Goal: Task Accomplishment & Management: Complete application form

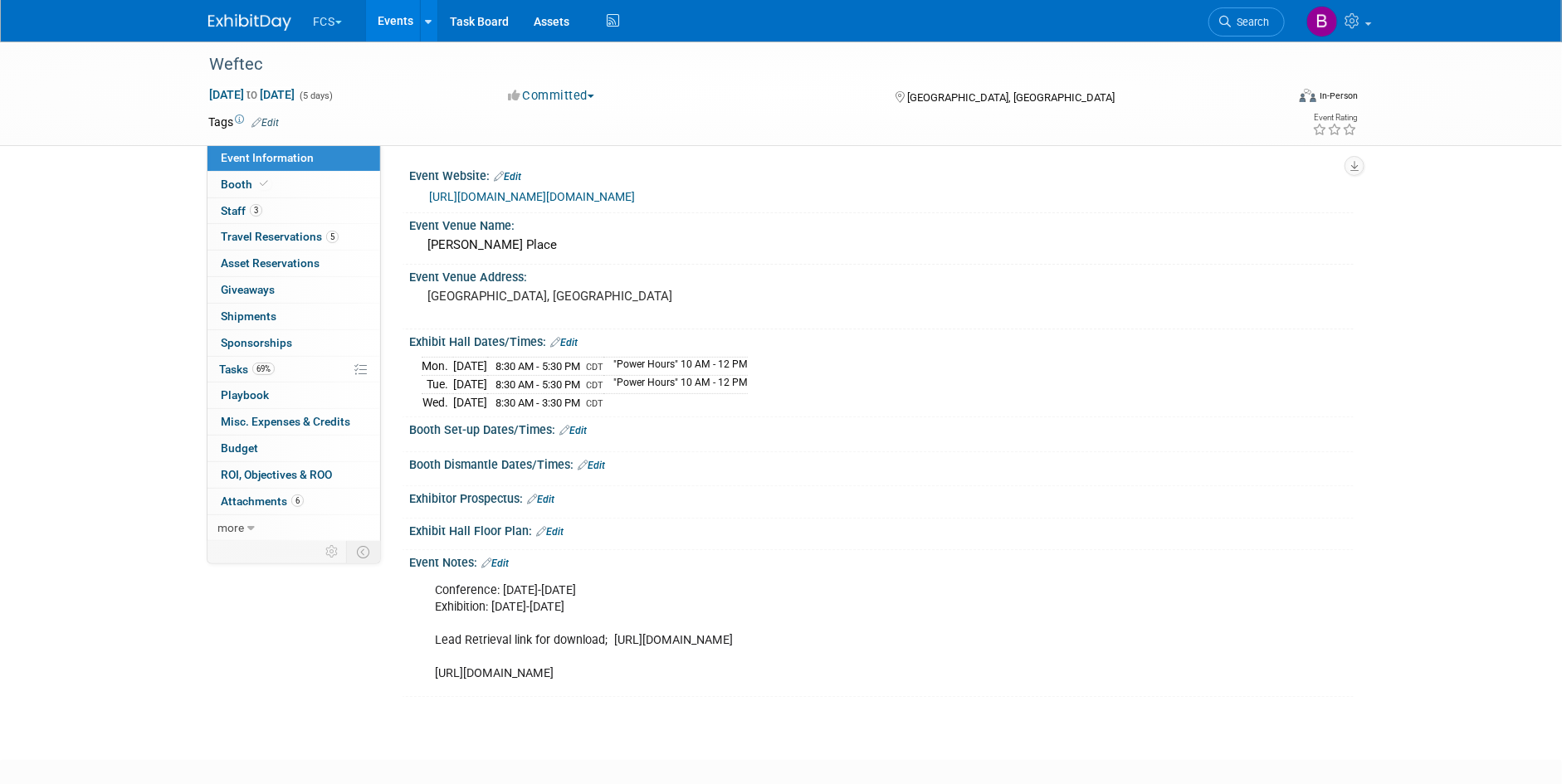
click at [245, 15] on img at bounding box center [250, 22] width 83 height 17
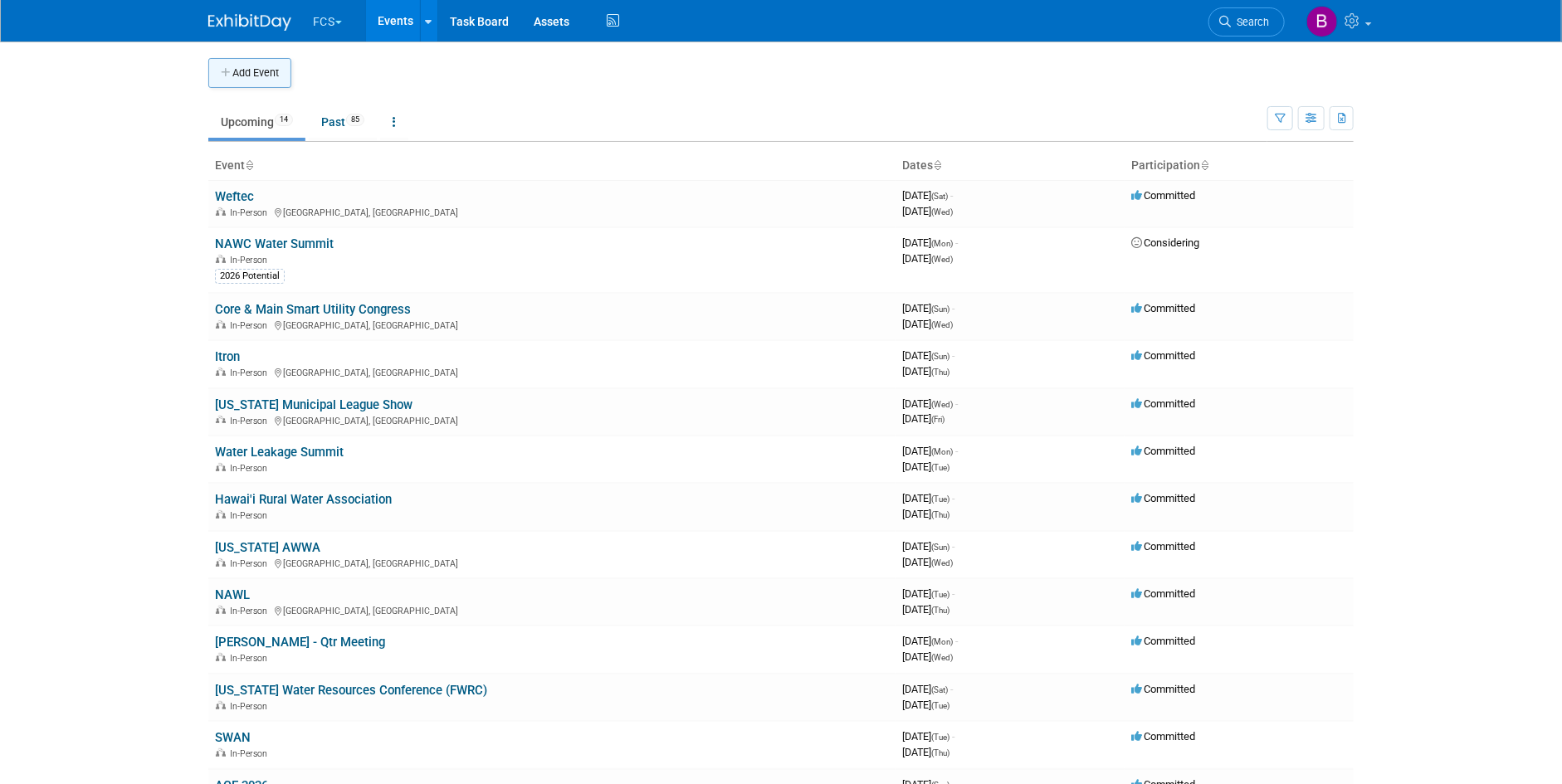
click at [231, 74] on icon "button" at bounding box center [226, 74] width 11 height 11
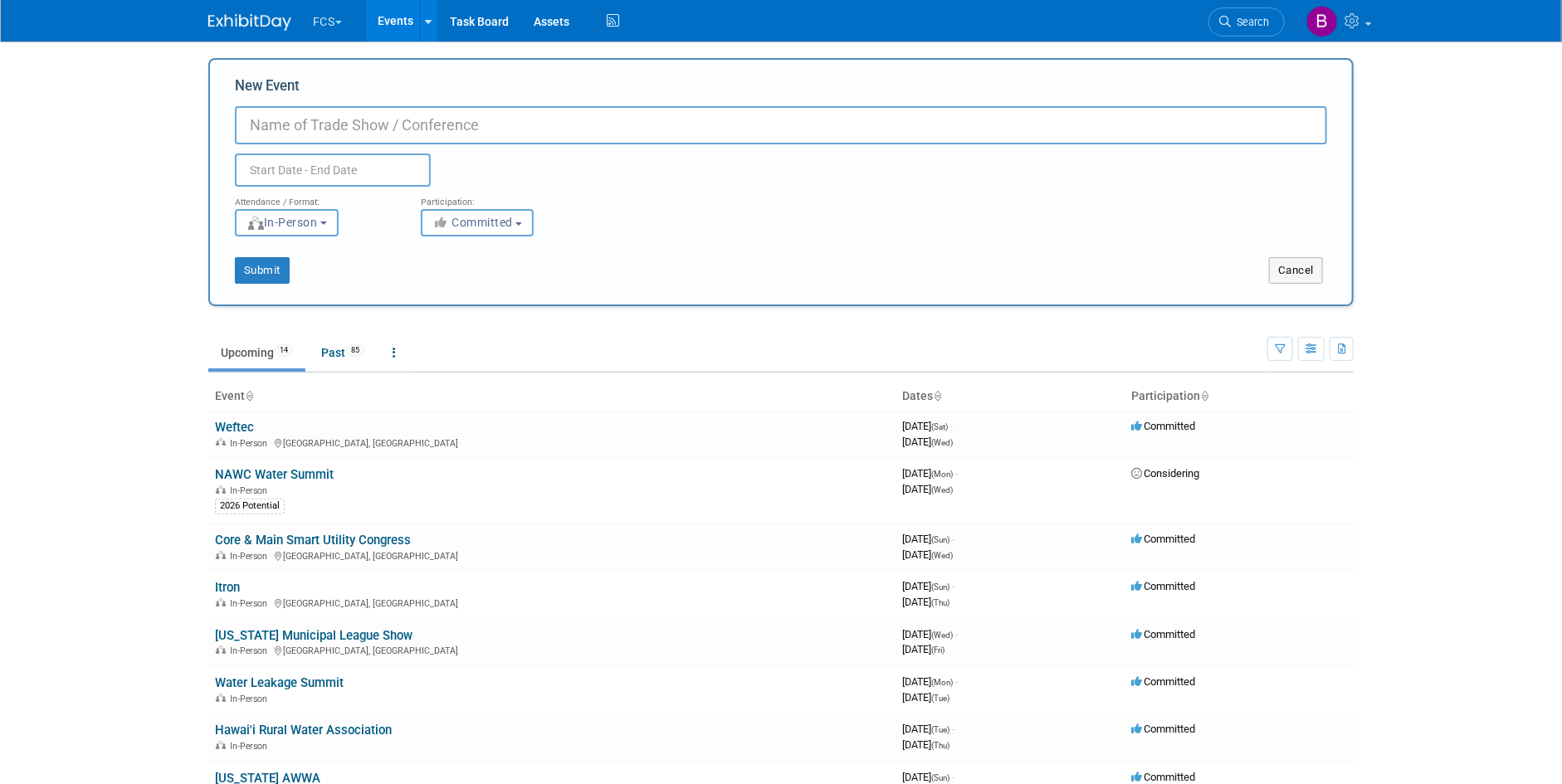
click at [309, 123] on input "New Event" at bounding box center [781, 125] width 1093 height 38
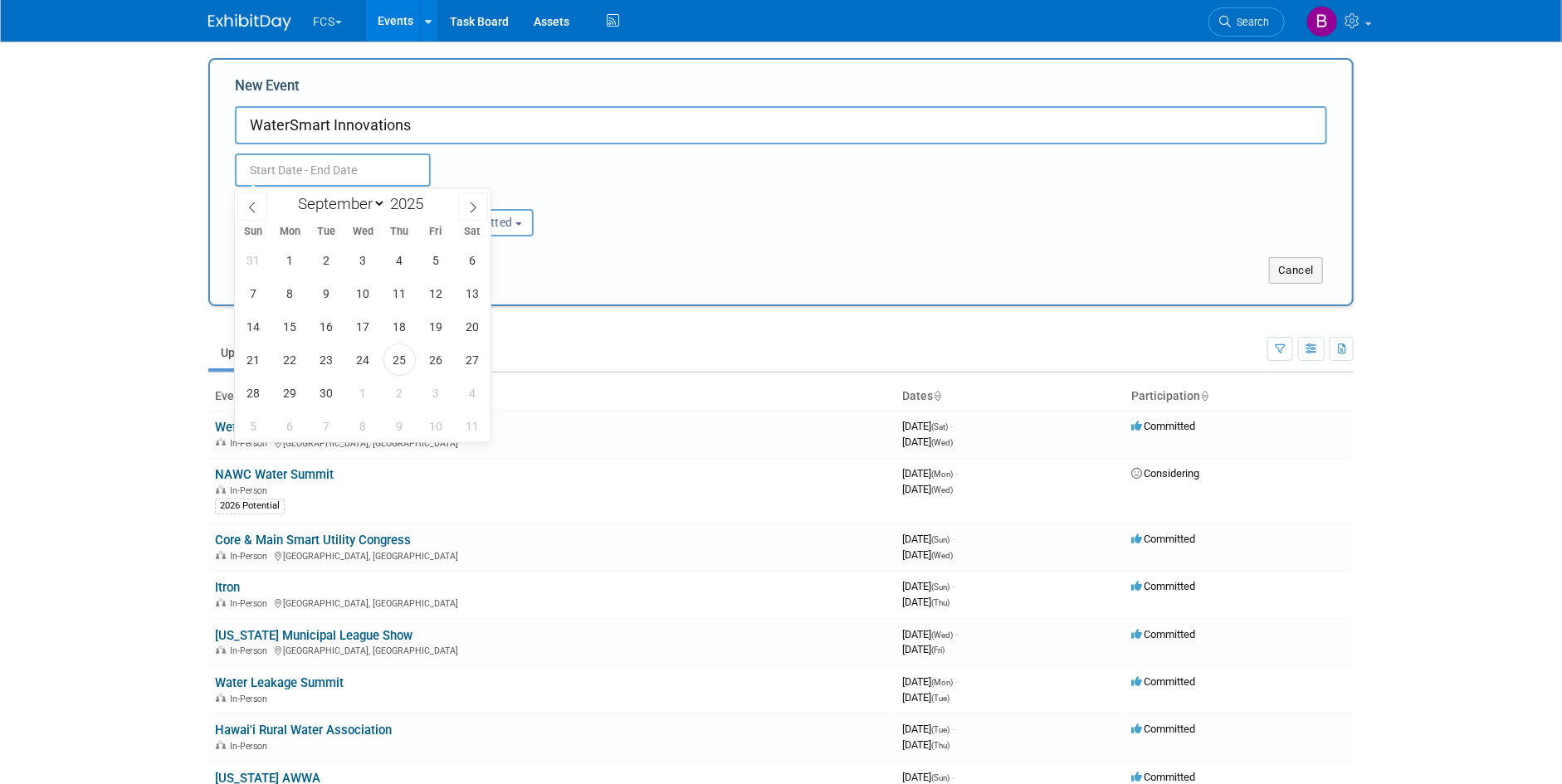
drag, startPoint x: 414, startPoint y: 119, endPoint x: 424, endPoint y: 121, distance: 10.2
click at [414, 119] on input "WaterSmart Innovations" at bounding box center [781, 125] width 1093 height 38
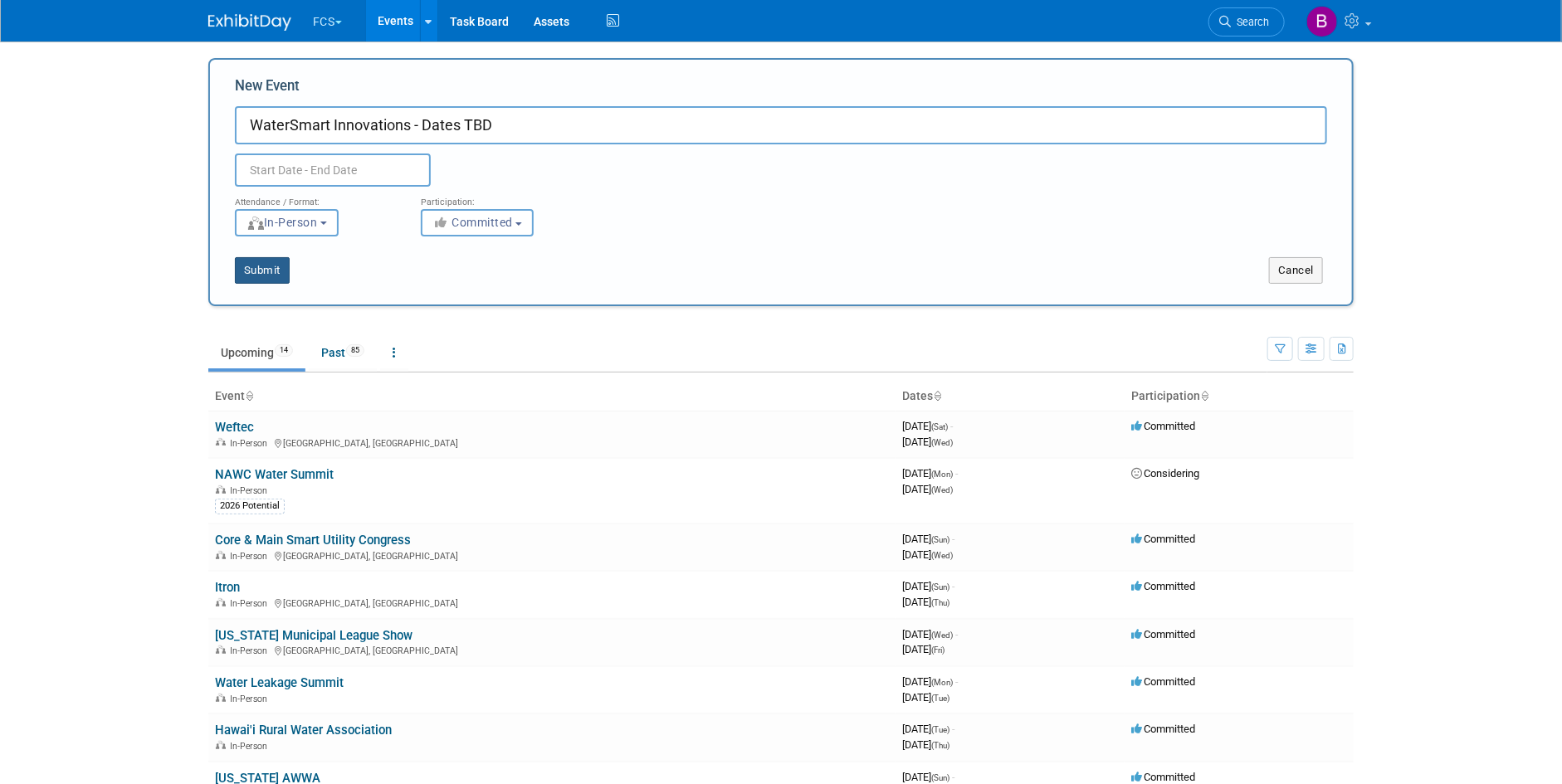
type input "WaterSmart Innovations - Dates TBD"
click at [269, 272] on button "Submit" at bounding box center [262, 270] width 55 height 27
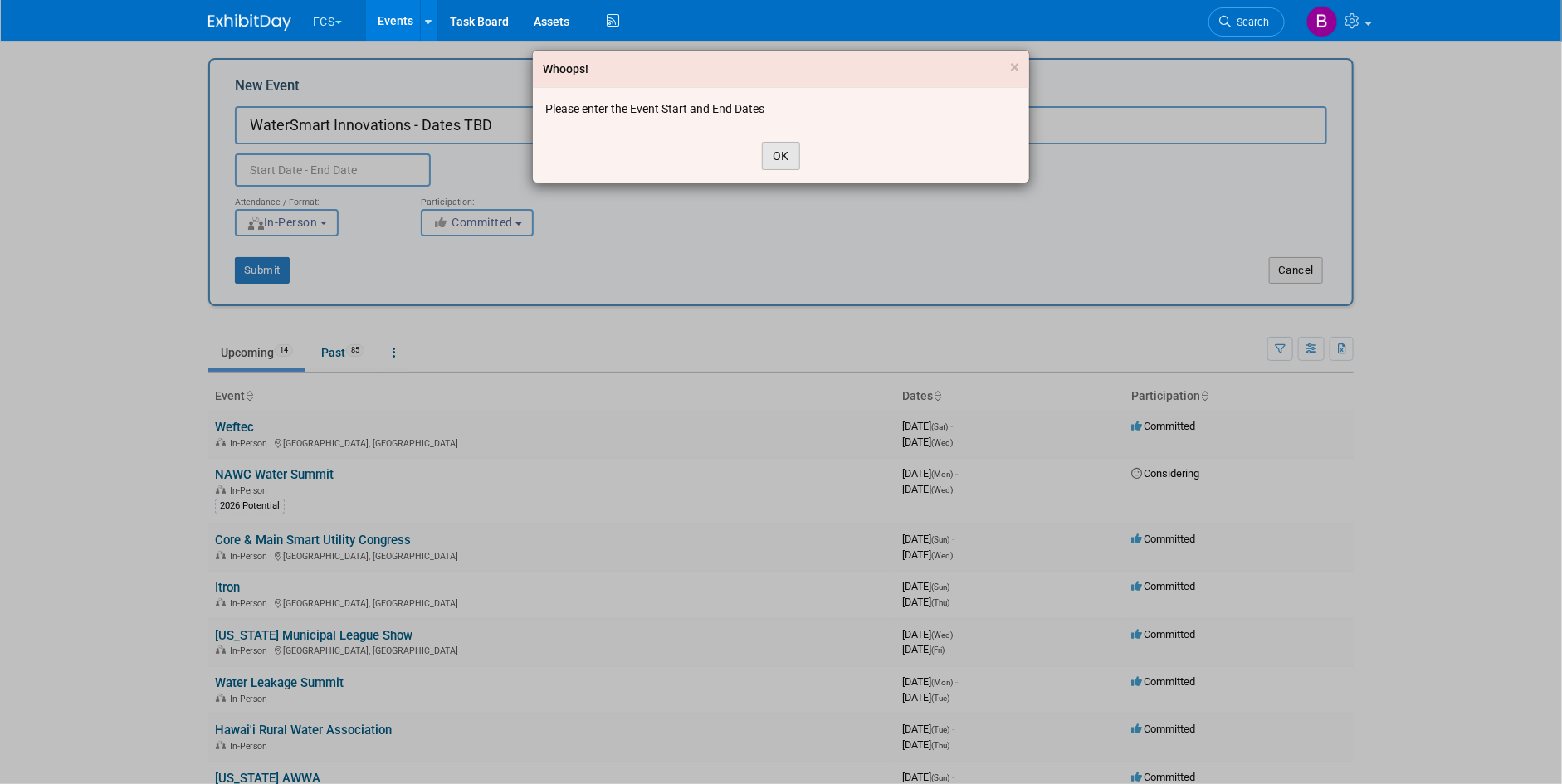
click at [782, 155] on button "OK" at bounding box center [781, 155] width 38 height 28
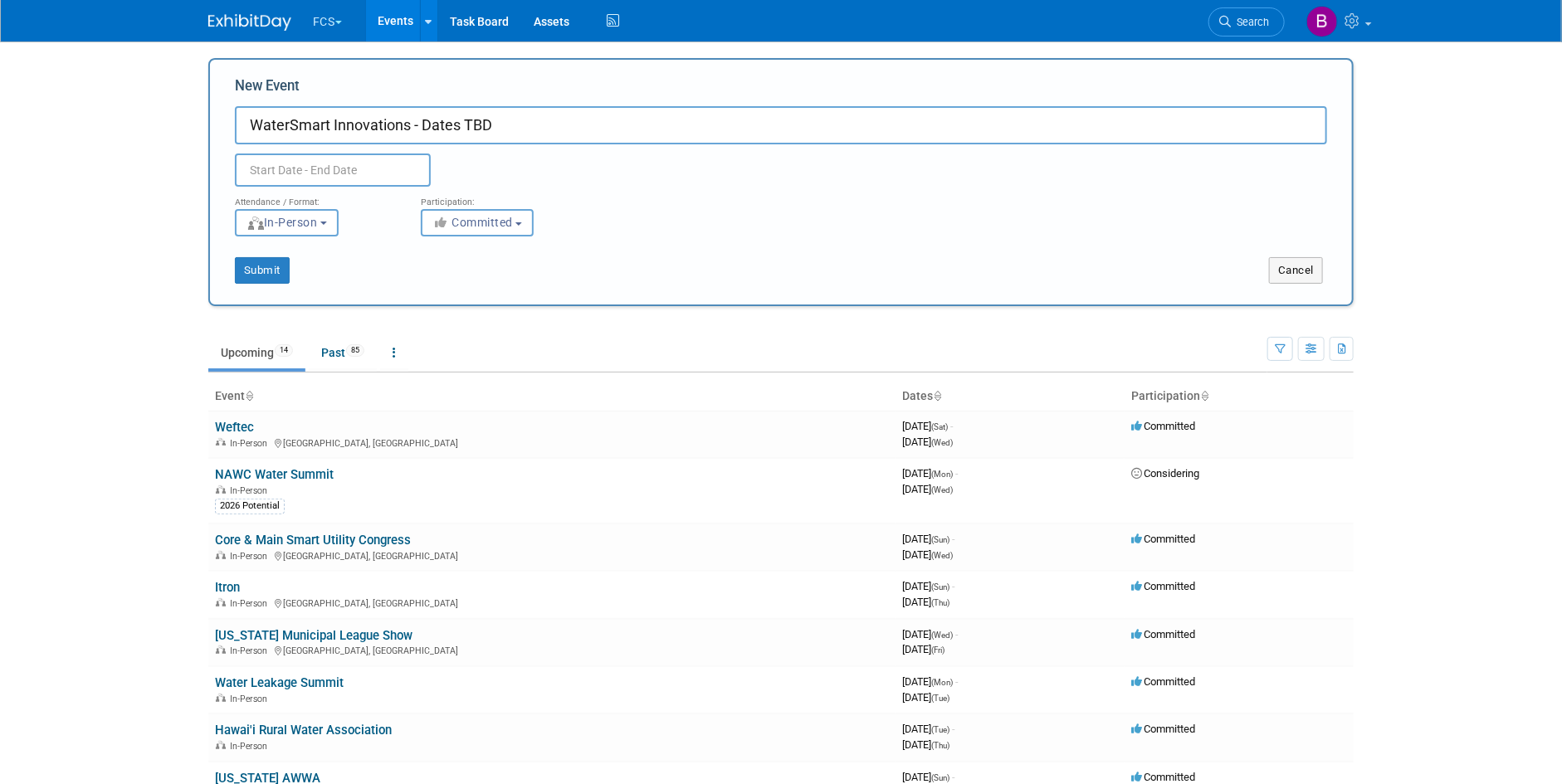
click at [294, 168] on input "text" at bounding box center [333, 170] width 196 height 34
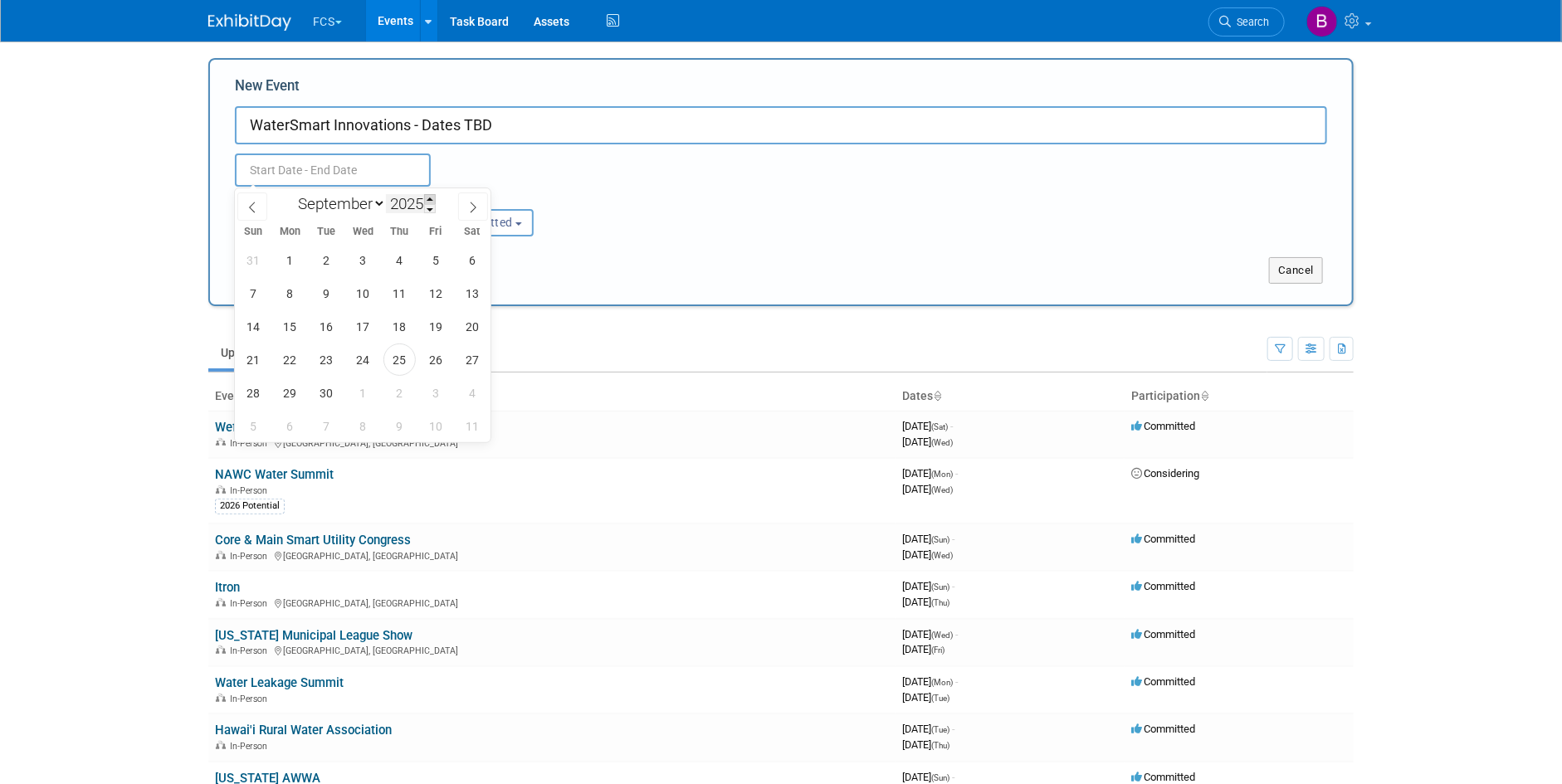
click at [431, 199] on span at bounding box center [429, 199] width 11 height 10
type input "2026"
click at [325, 264] on span "1" at bounding box center [326, 260] width 33 height 33
type input "[DATE] to [DATE]"
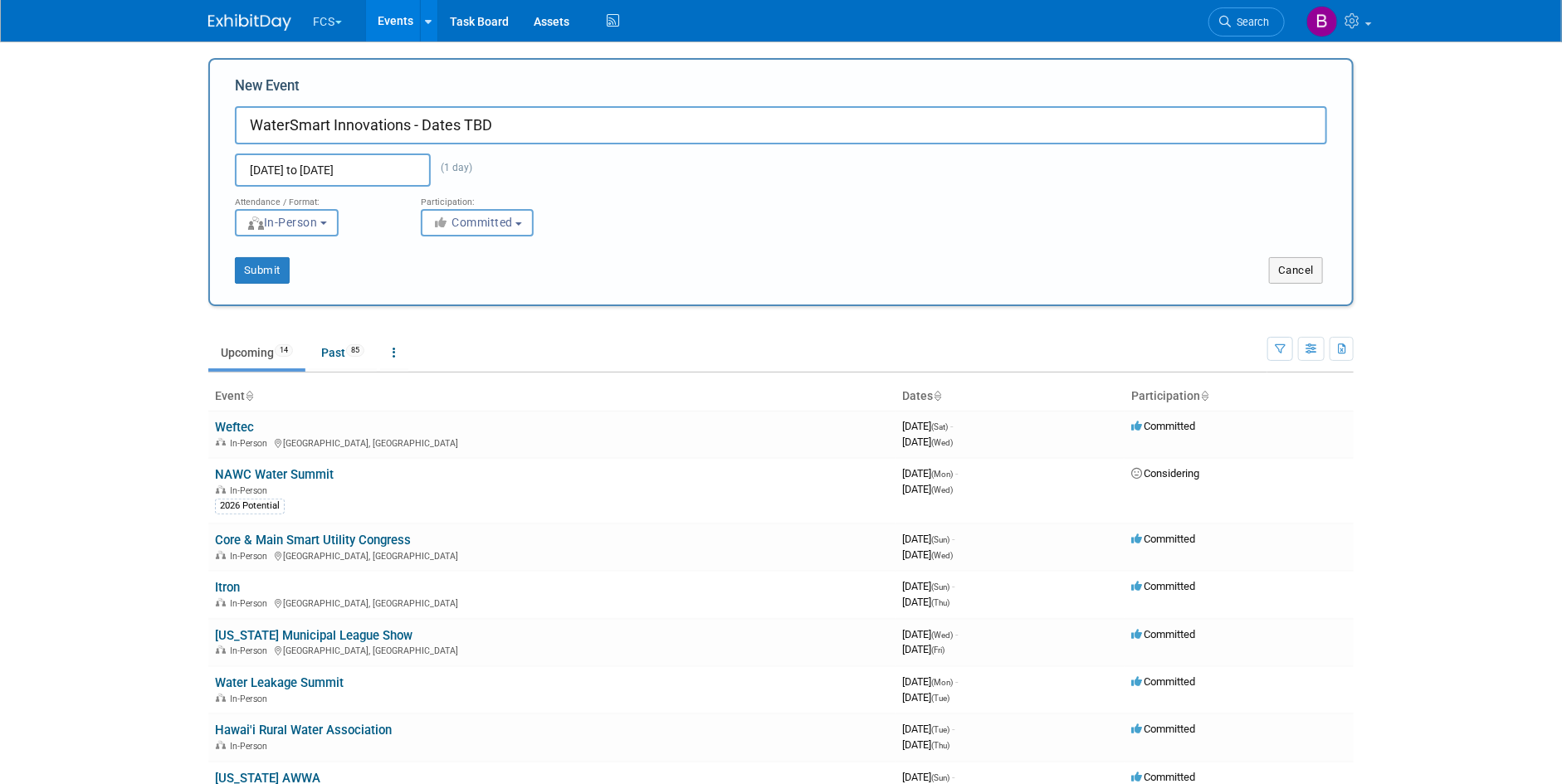
click at [549, 158] on div "[DATE] to [DATE] (1 day) Duplicate Event Warning" at bounding box center [781, 165] width 1118 height 42
click at [265, 271] on button "Submit" at bounding box center [262, 270] width 55 height 27
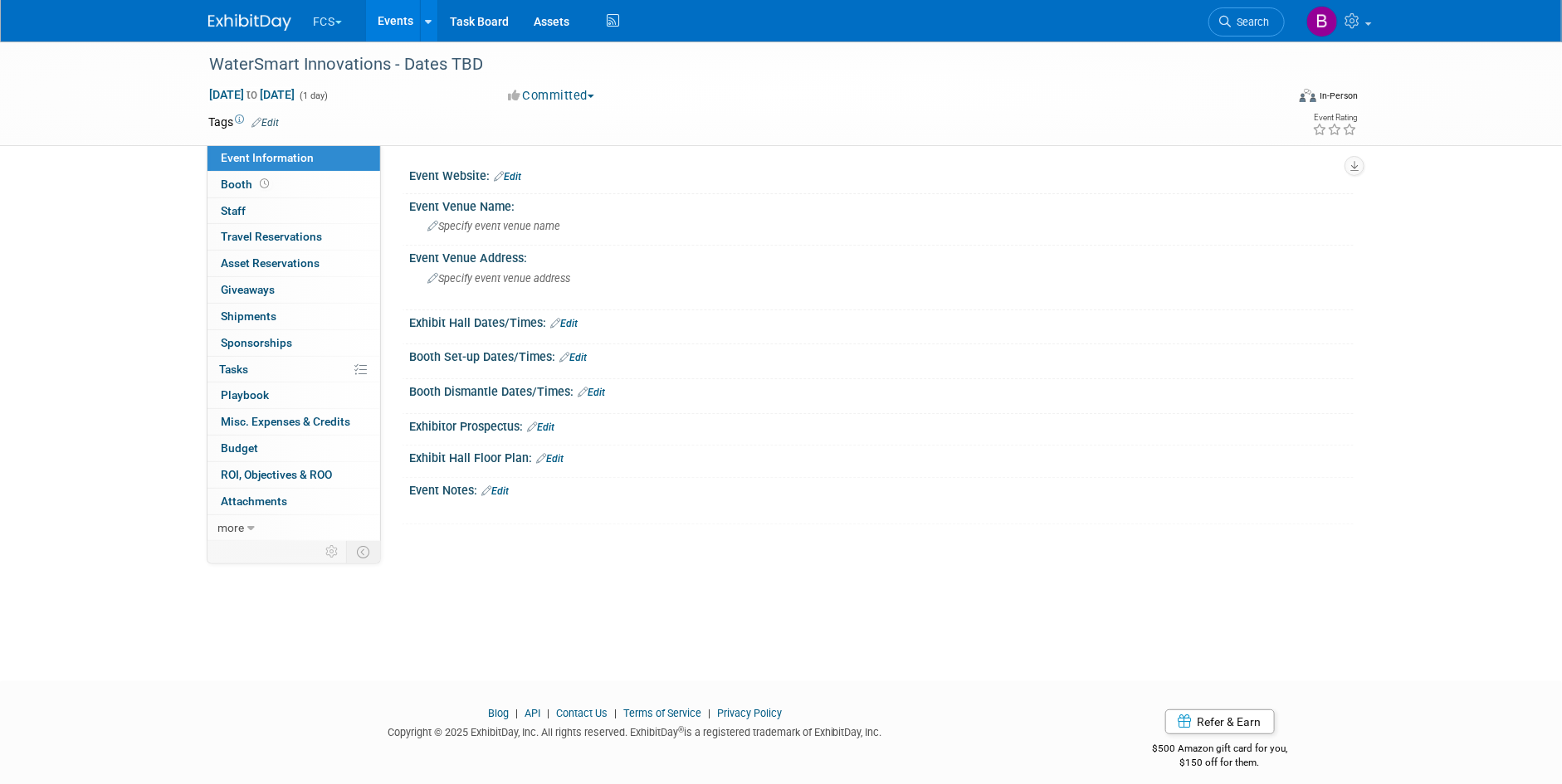
click at [507, 181] on link "Edit" at bounding box center [507, 177] width 27 height 11
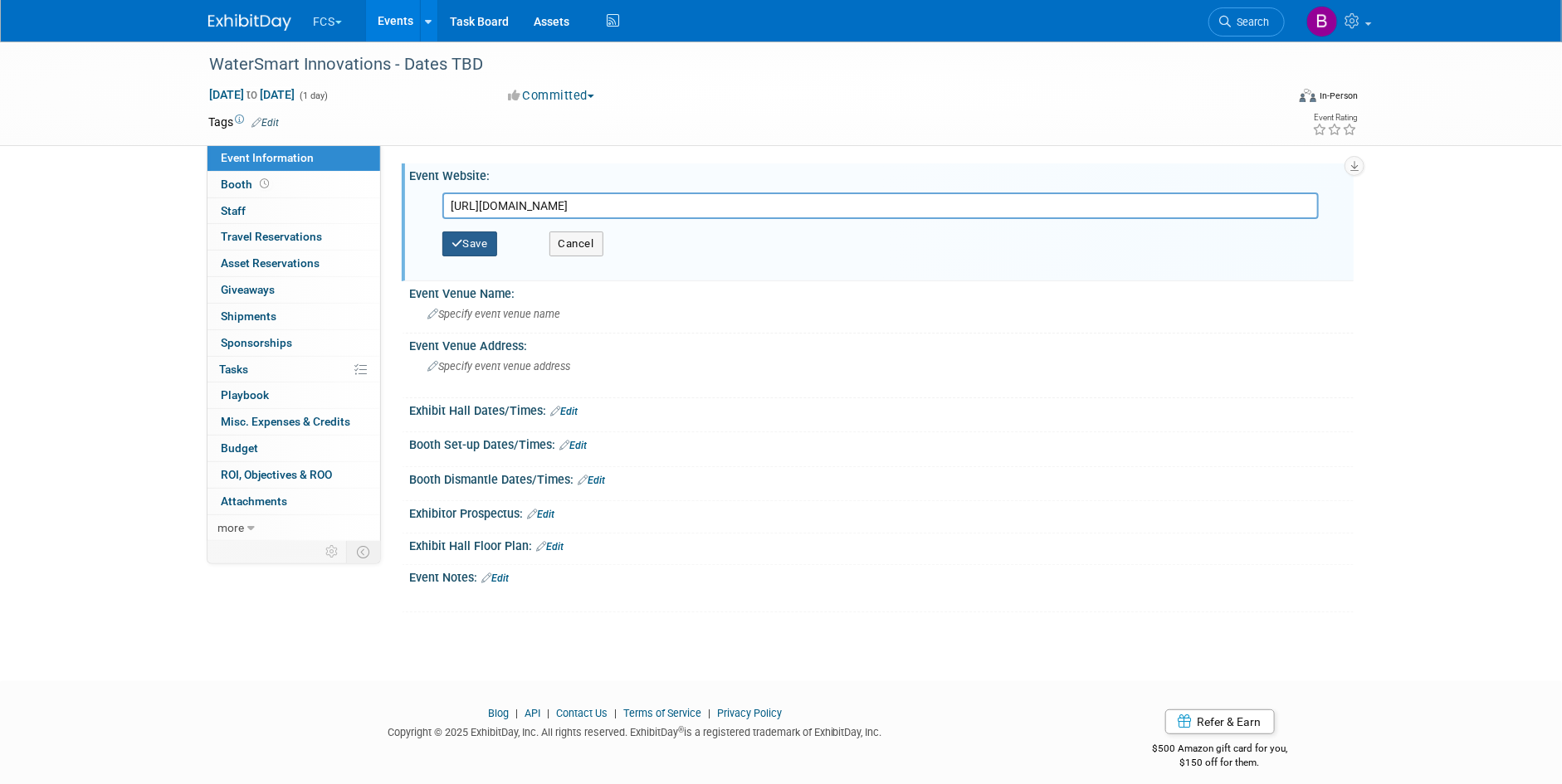
type input "https://www.awwa.org/event/watersmart-innovations/"
click at [480, 242] on button "Save" at bounding box center [469, 244] width 55 height 25
